Goal: Find specific page/section: Find specific page/section

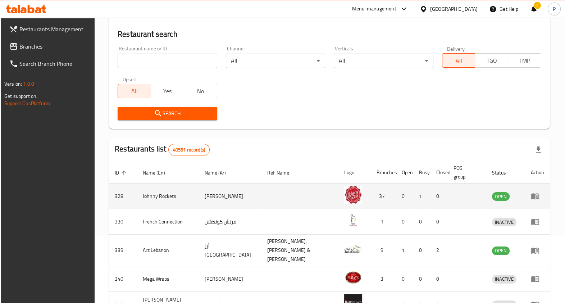
scroll to position [54, 0]
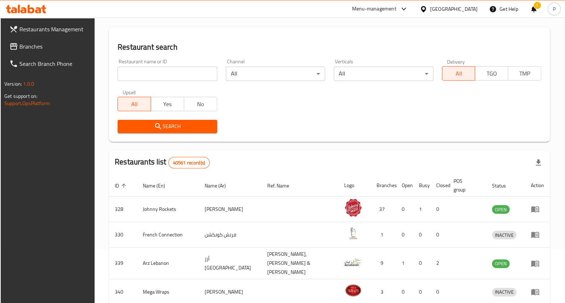
click at [125, 182] on icon "enhanced table" at bounding box center [123, 185] width 6 height 6
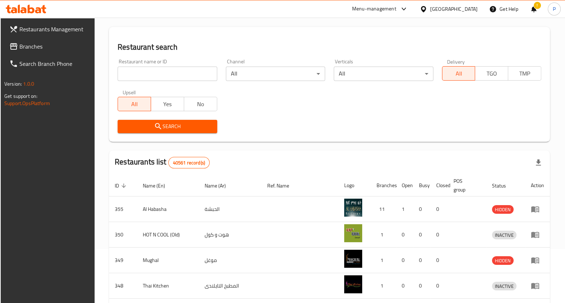
click at [125, 183] on icon "enhanced table" at bounding box center [123, 185] width 4 height 4
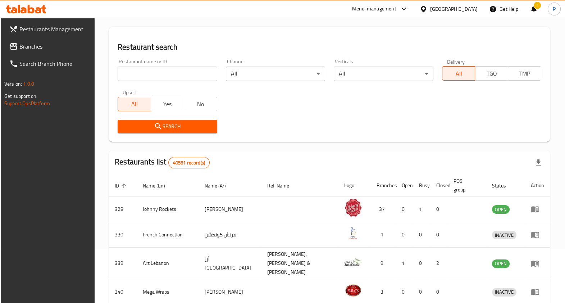
click at [125, 182] on icon "enhanced table" at bounding box center [123, 185] width 6 height 6
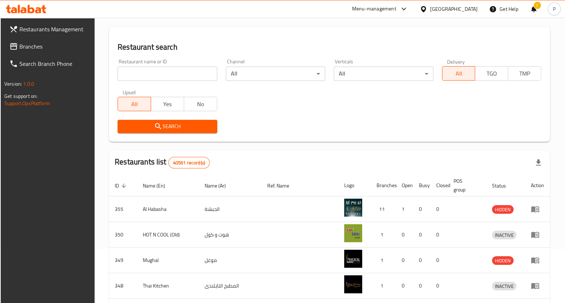
click at [125, 183] on icon "enhanced table" at bounding box center [123, 185] width 4 height 4
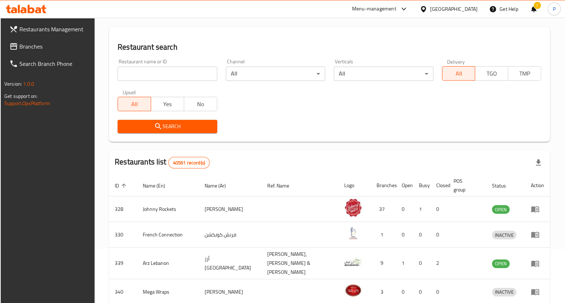
click at [125, 182] on icon "enhanced table" at bounding box center [123, 185] width 6 height 6
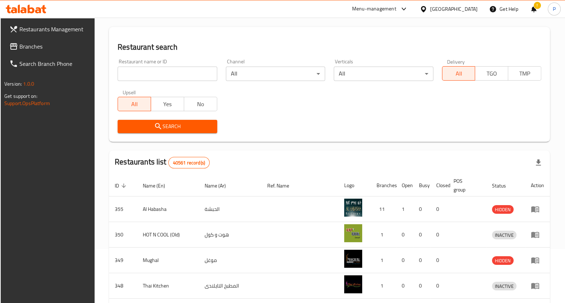
click at [125, 182] on icon "enhanced table" at bounding box center [123, 185] width 6 height 6
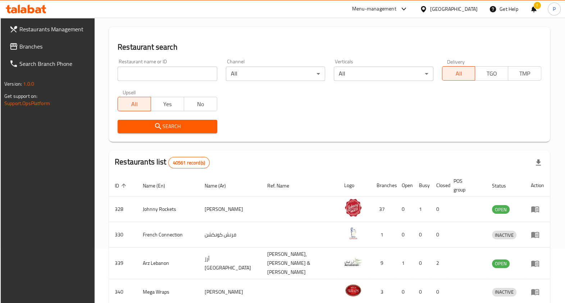
click at [125, 182] on icon "enhanced table" at bounding box center [123, 185] width 6 height 6
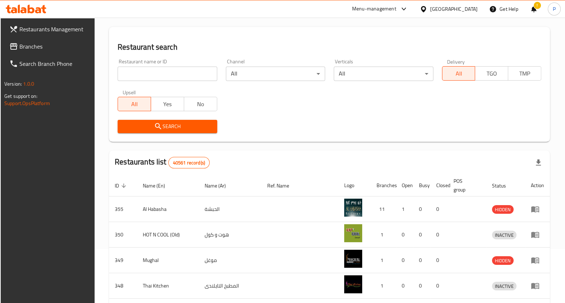
click at [125, 183] on icon "enhanced table" at bounding box center [123, 185] width 4 height 4
click at [125, 182] on icon "enhanced table" at bounding box center [123, 185] width 6 height 6
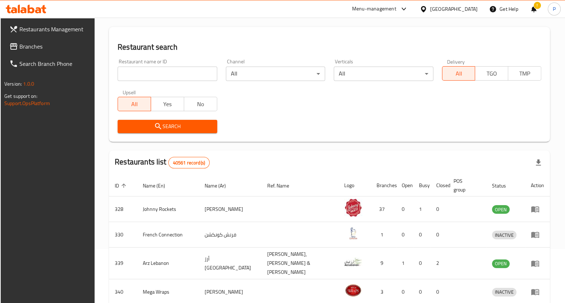
click at [125, 182] on icon "enhanced table" at bounding box center [123, 185] width 6 height 6
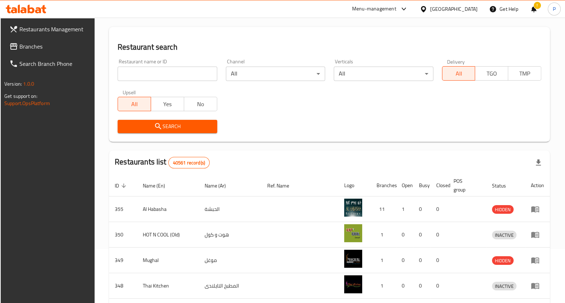
click at [125, 182] on icon "enhanced table" at bounding box center [123, 185] width 6 height 6
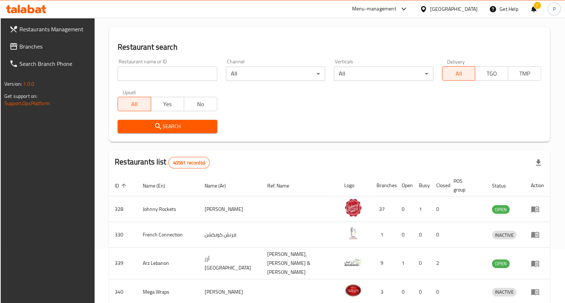
click at [125, 182] on icon "enhanced table" at bounding box center [123, 185] width 6 height 6
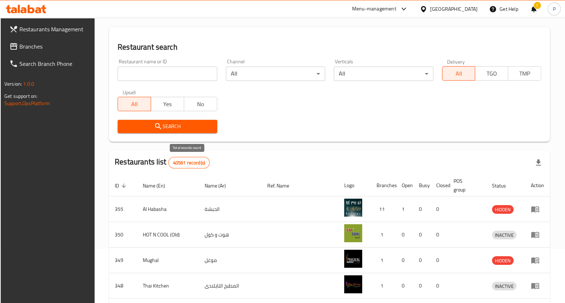
click at [185, 160] on span "40561 record(s)" at bounding box center [189, 162] width 41 height 7
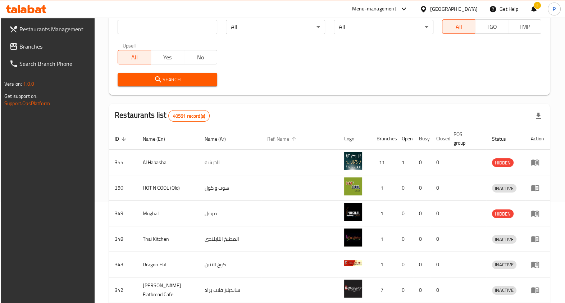
scroll to position [9, 0]
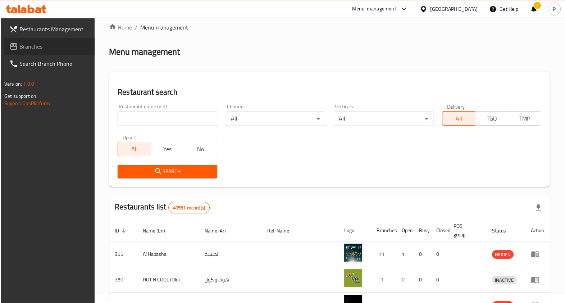
click at [27, 40] on link "Branches" at bounding box center [49, 46] width 91 height 17
